Goal: Navigation & Orientation: Understand site structure

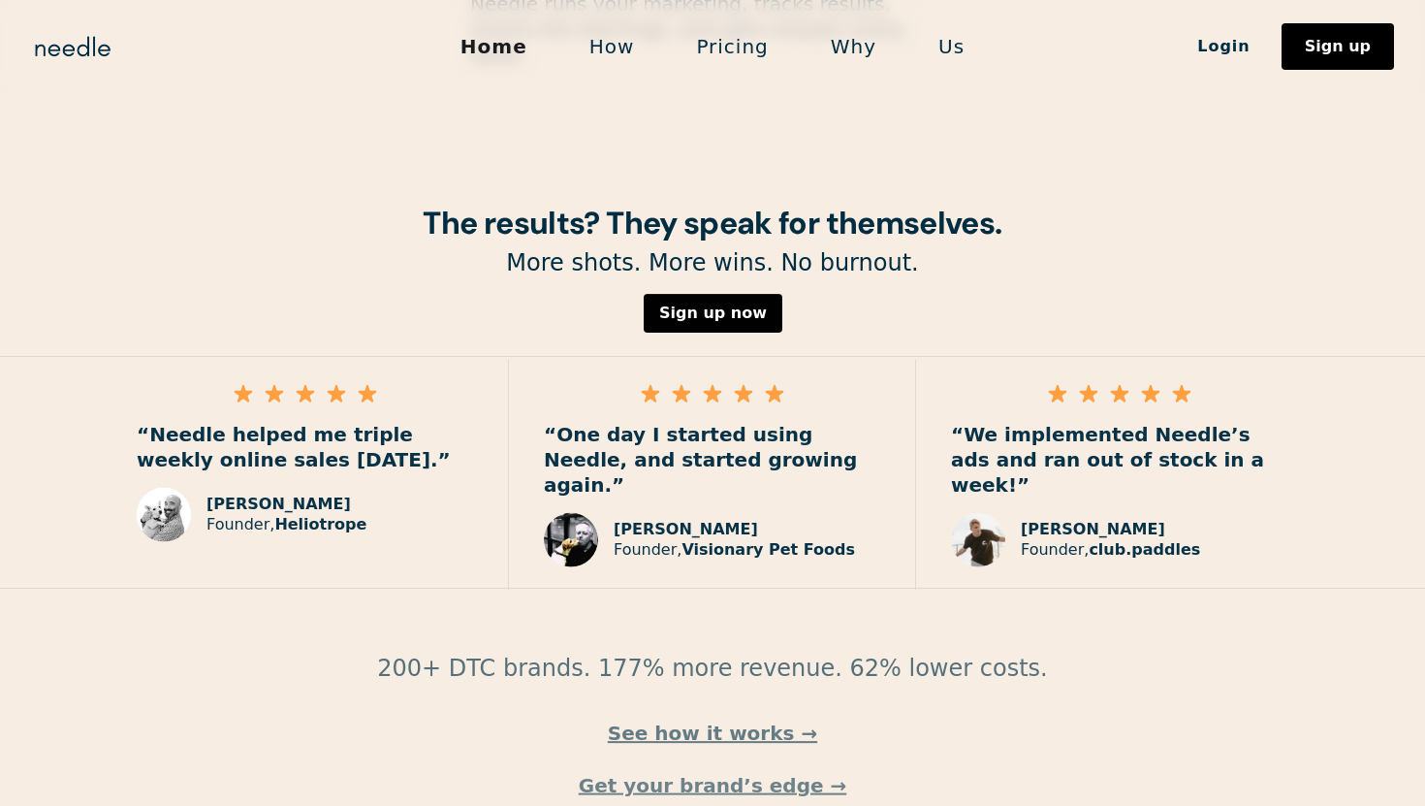
scroll to position [2749, 0]
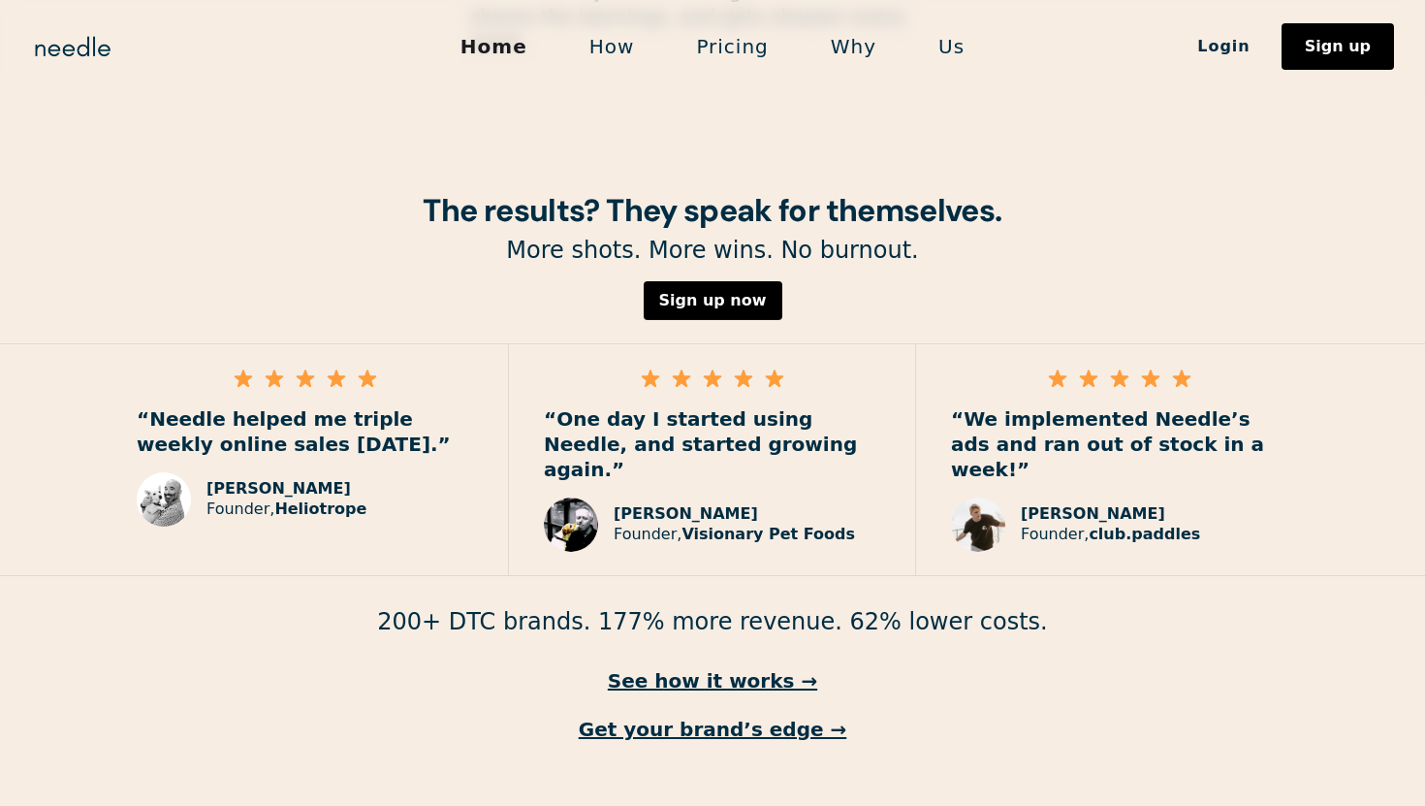
click at [725, 52] on link "Pricing" at bounding box center [732, 46] width 134 height 41
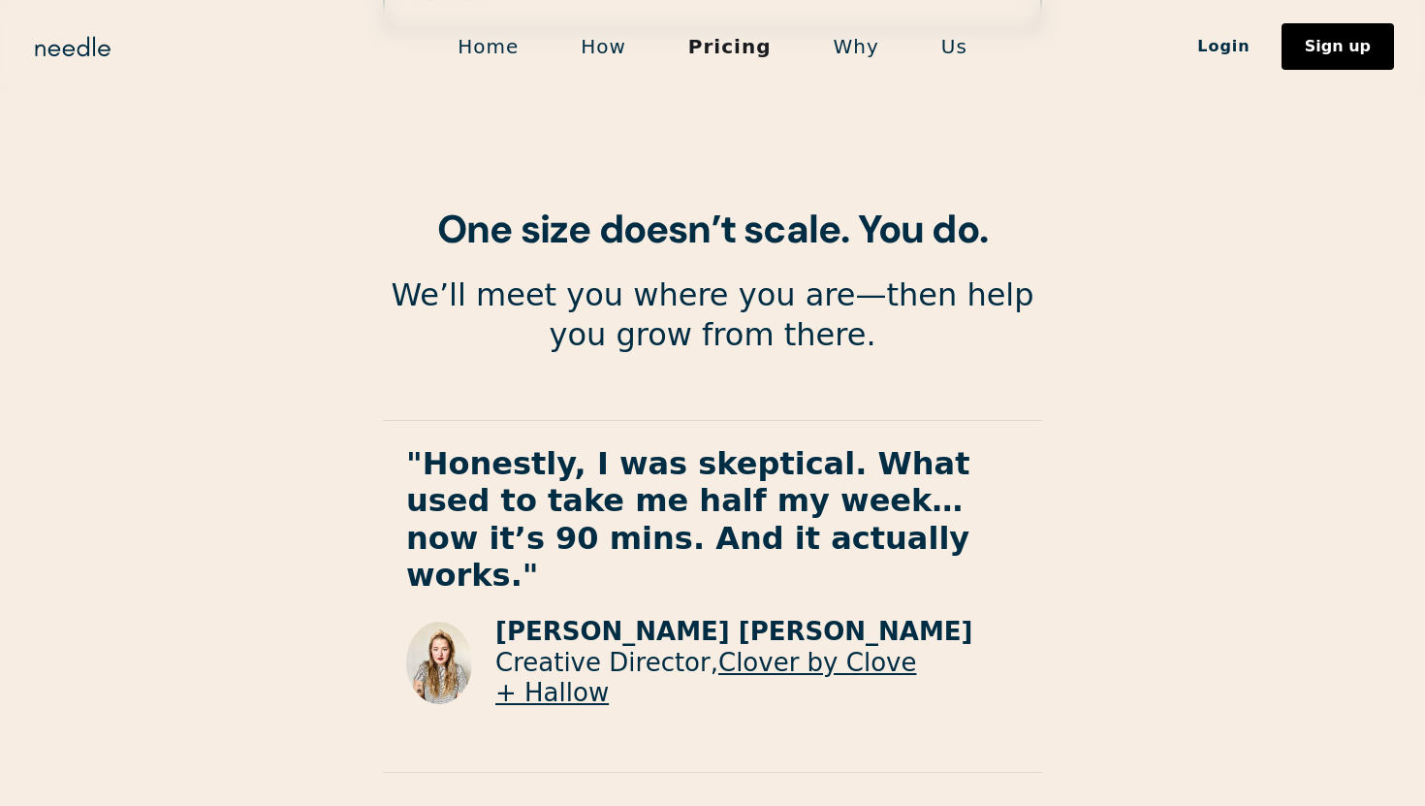
scroll to position [3496, 0]
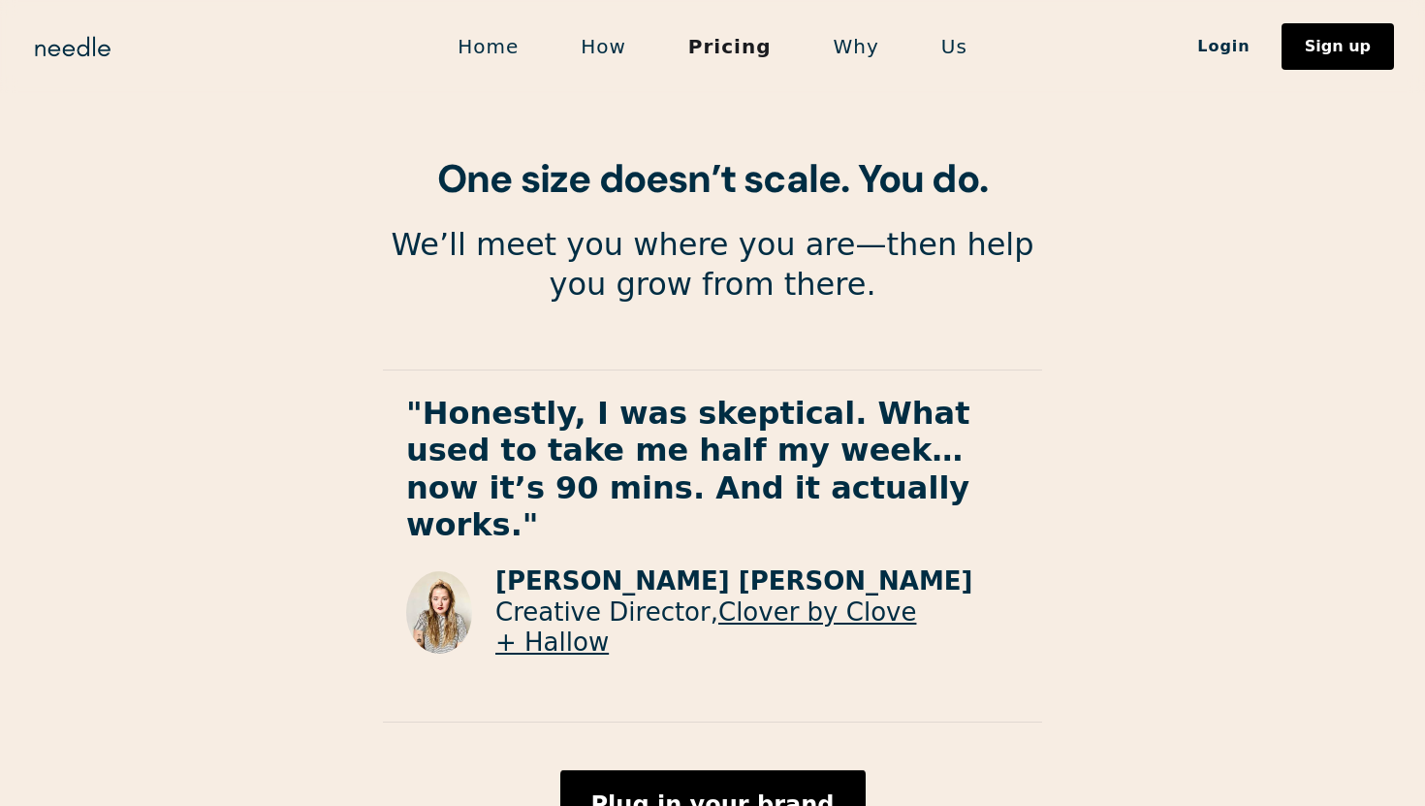
click at [937, 43] on link "Us" at bounding box center [955, 46] width 88 height 41
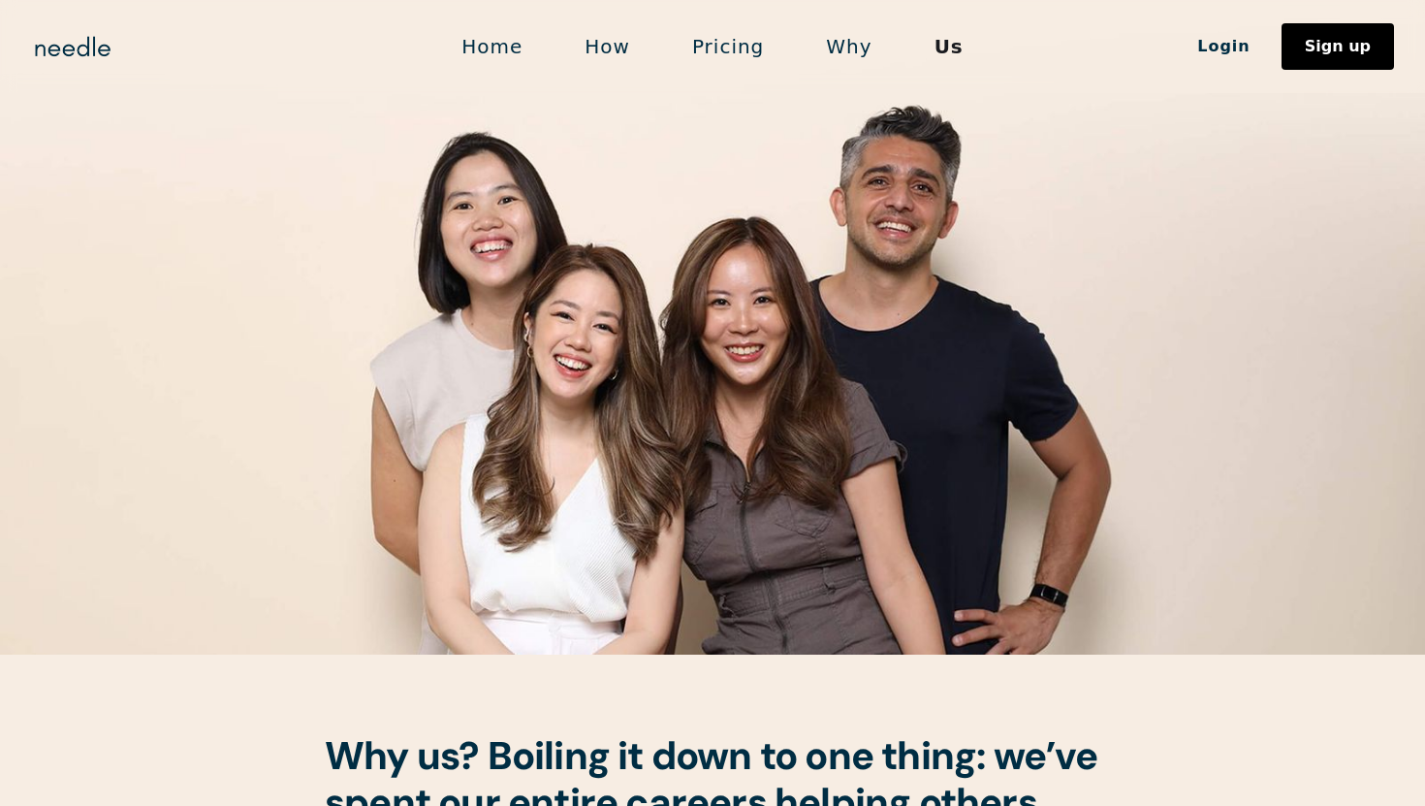
scroll to position [154, 0]
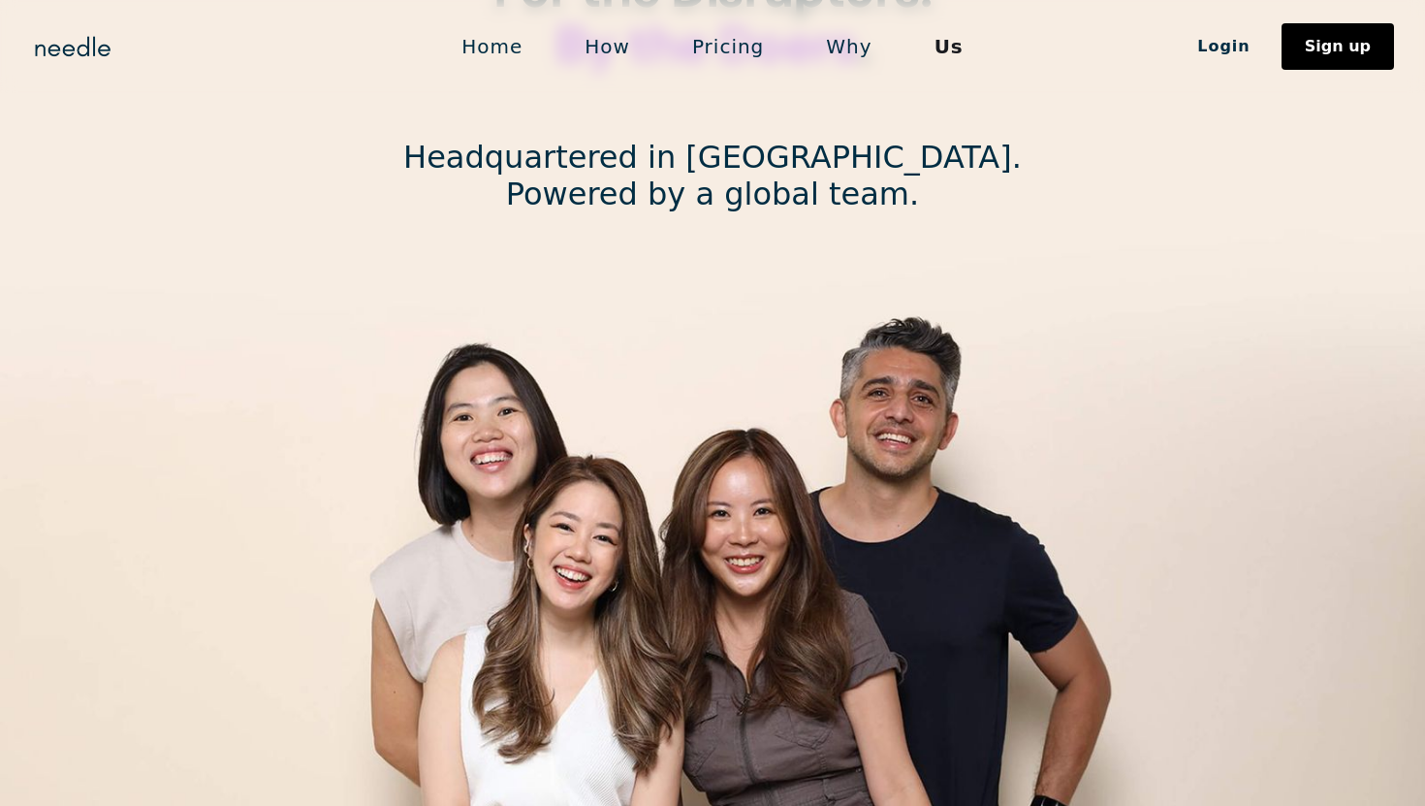
click at [848, 45] on link "Why" at bounding box center [849, 46] width 108 height 41
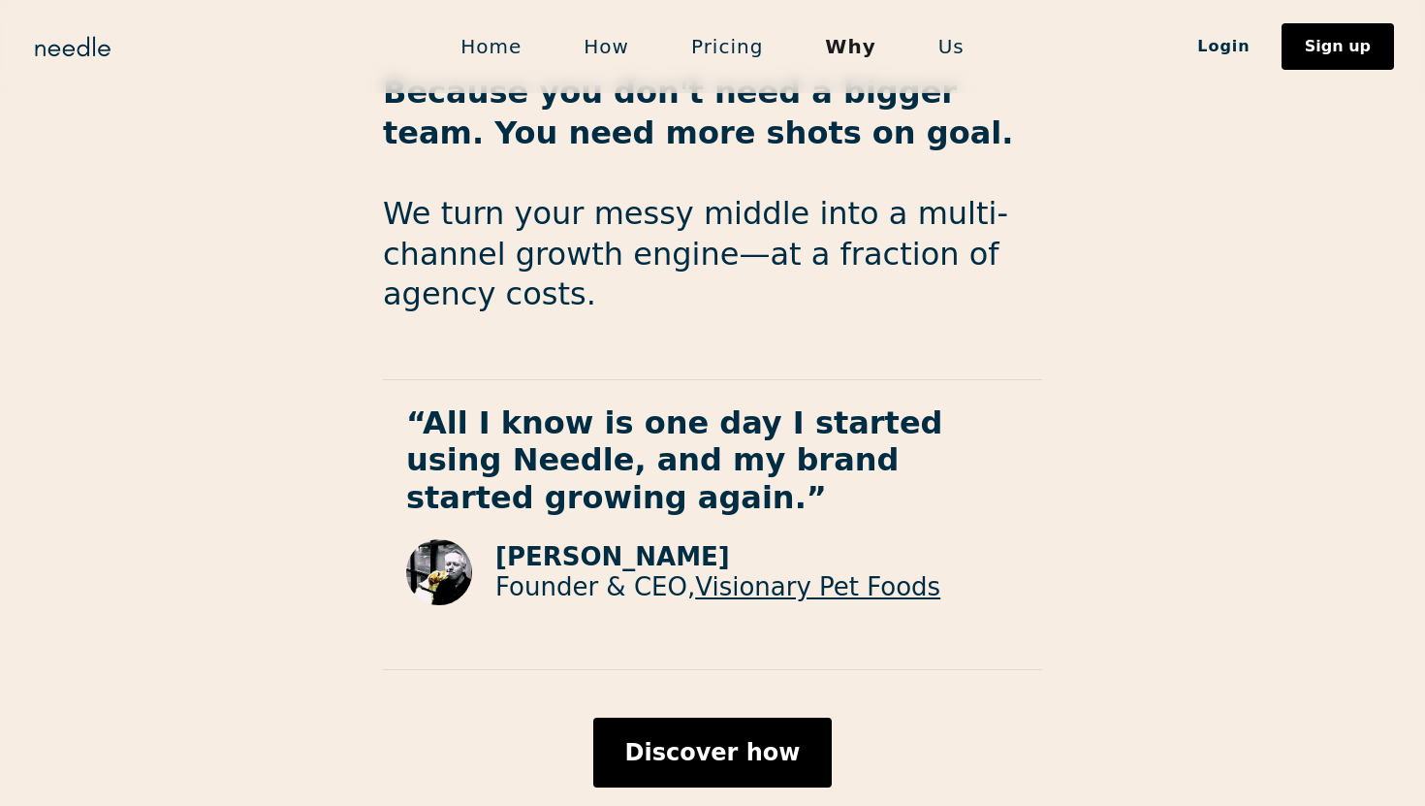
scroll to position [3229, 0]
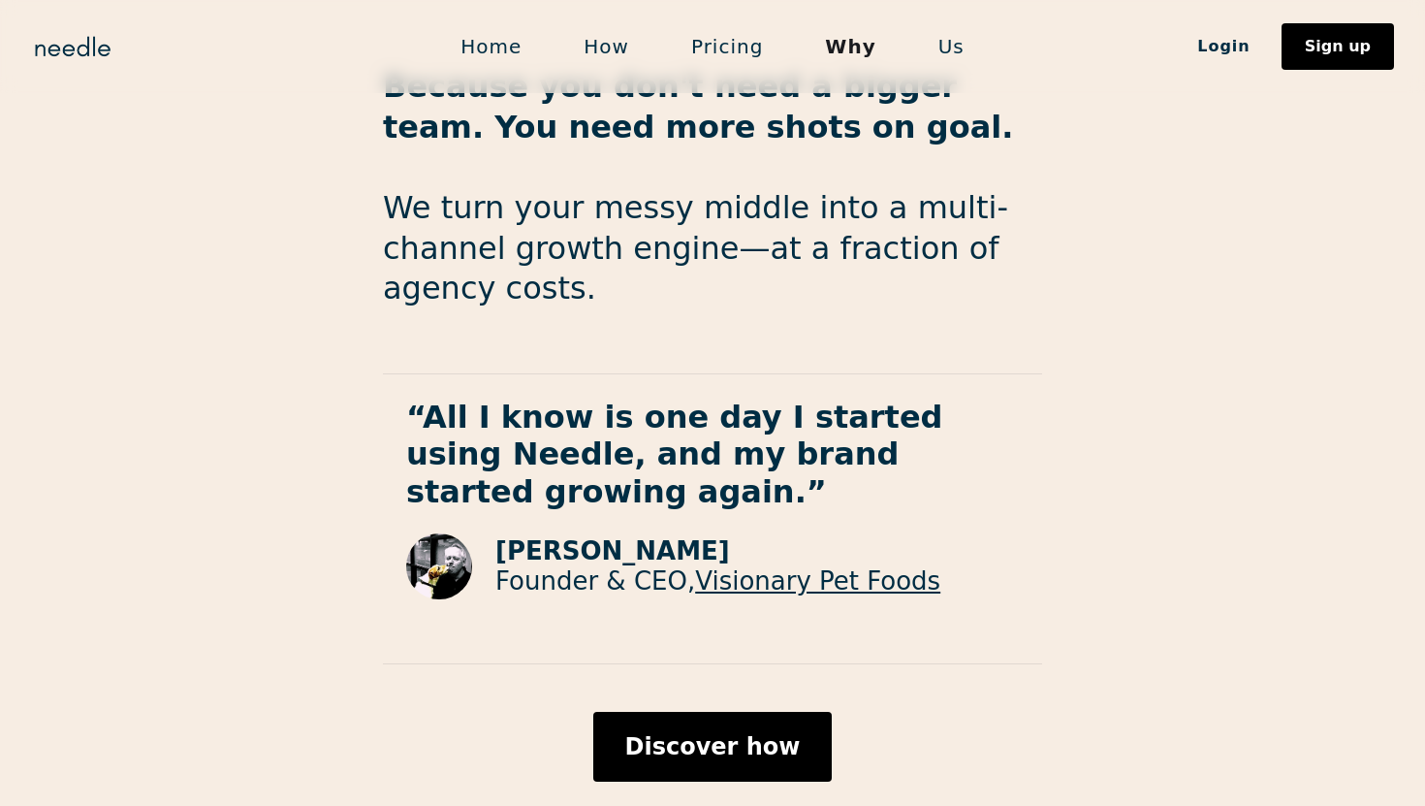
click at [709, 566] on link "Visionary Pet Foods" at bounding box center [817, 580] width 245 height 29
click at [949, 51] on link "Us" at bounding box center [952, 46] width 88 height 41
